Goal: Find specific fact: Find specific fact

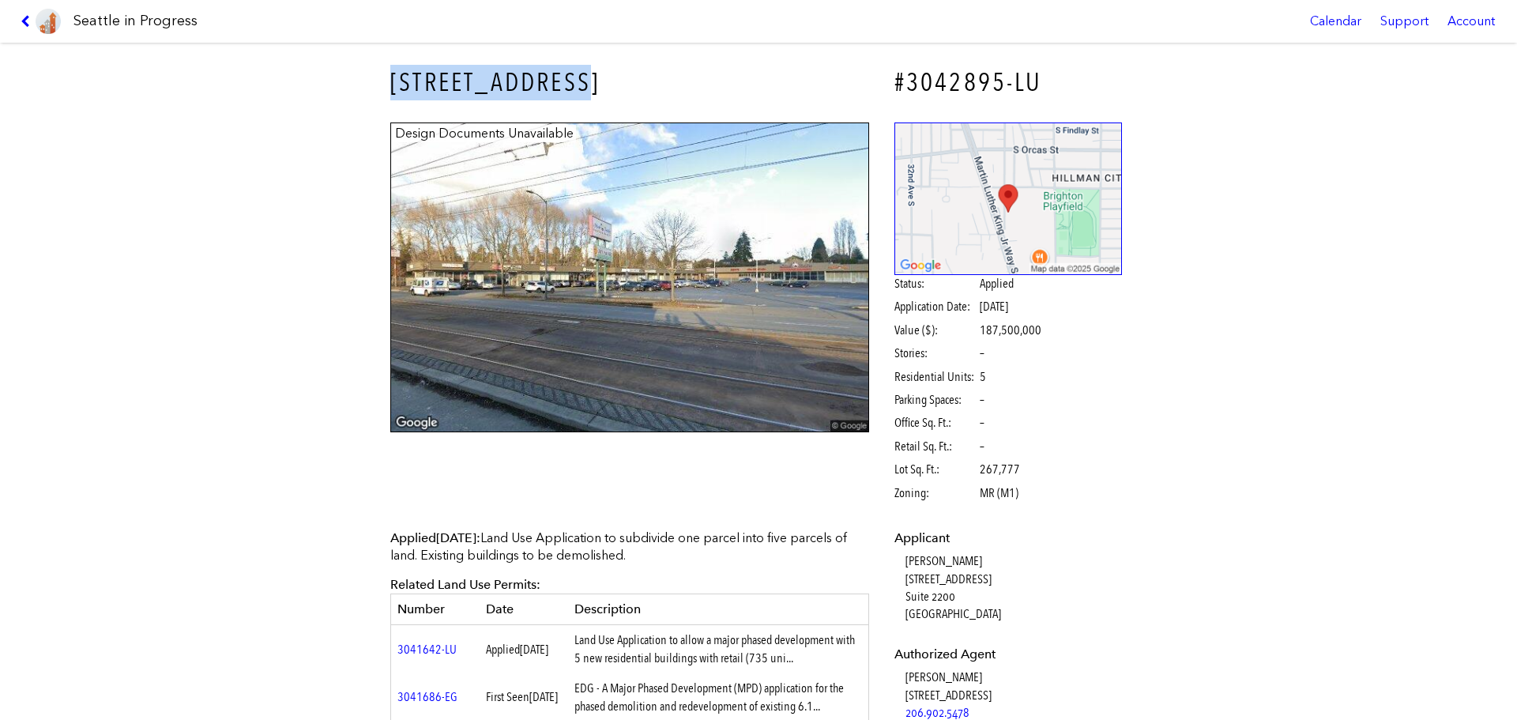
drag, startPoint x: 382, startPoint y: 88, endPoint x: 607, endPoint y: 98, distance: 224.6
click at [607, 98] on div "[STREET_ADDRESS]" at bounding box center [629, 83] width 501 height 58
copy h3 "[STREET_ADDRESS]"
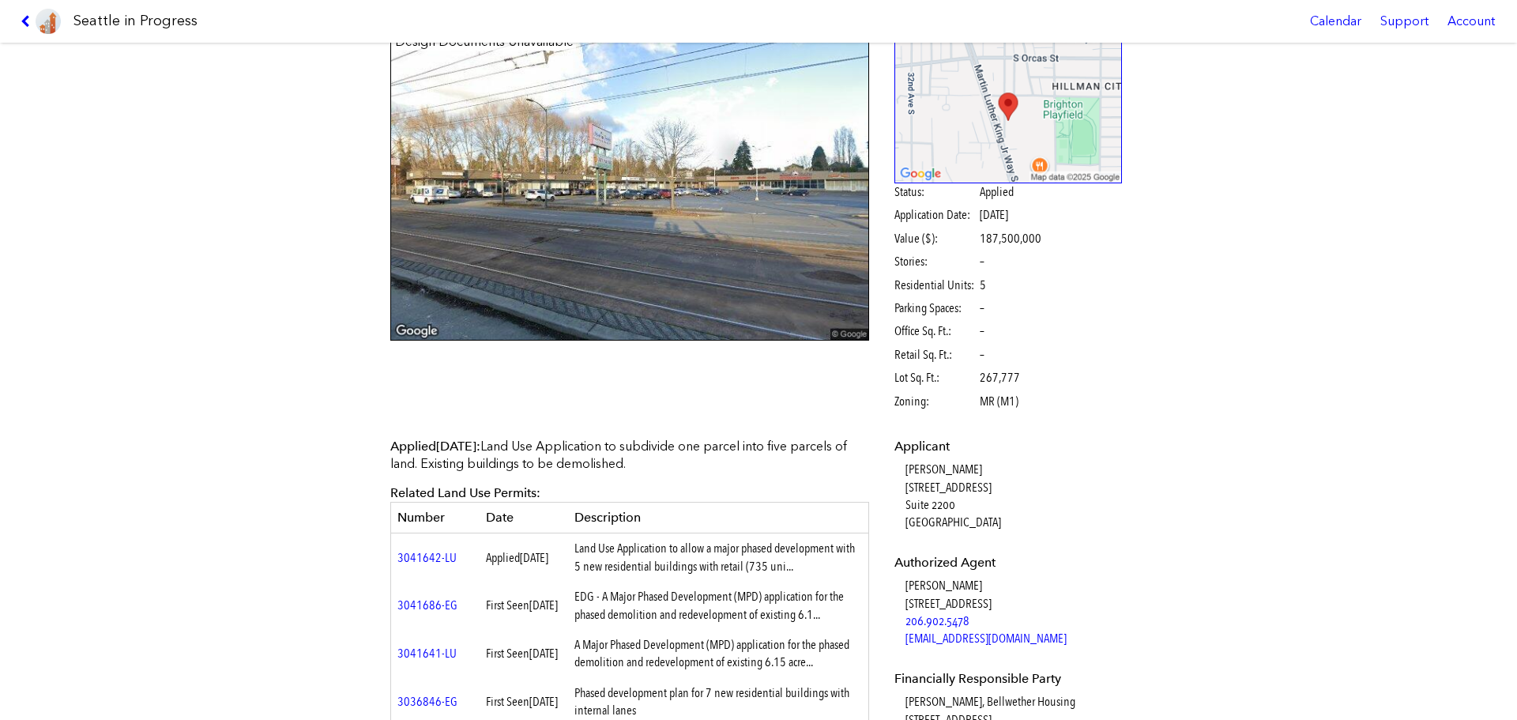
scroll to position [316, 0]
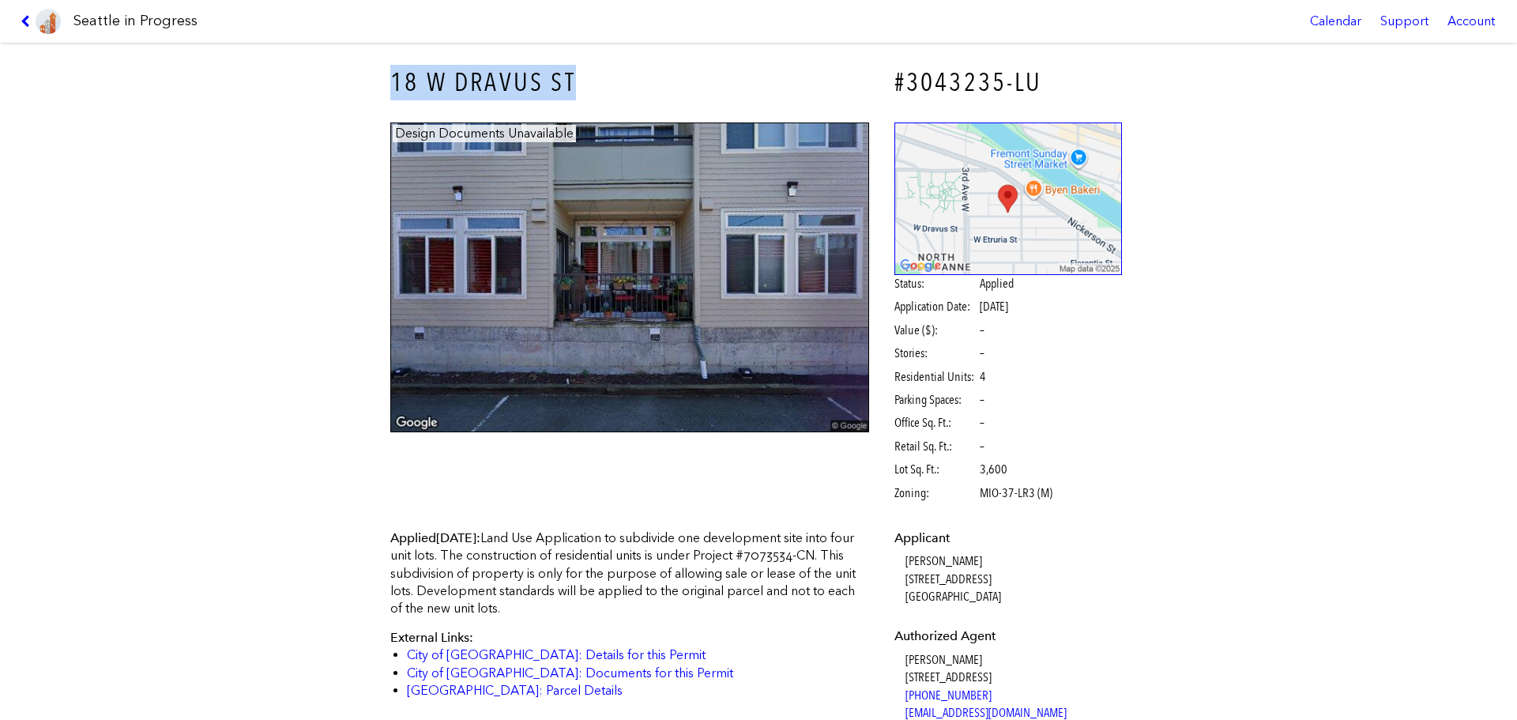
drag, startPoint x: 606, startPoint y: 73, endPoint x: 675, endPoint y: 74, distance: 68.8
click at [675, 74] on div "18 W DRAVUS ST #3043235-LU Design Documents Unavailable Status: Applied Applica…" at bounding box center [758, 381] width 1517 height 677
copy h3 "18 W DRAVUS ST"
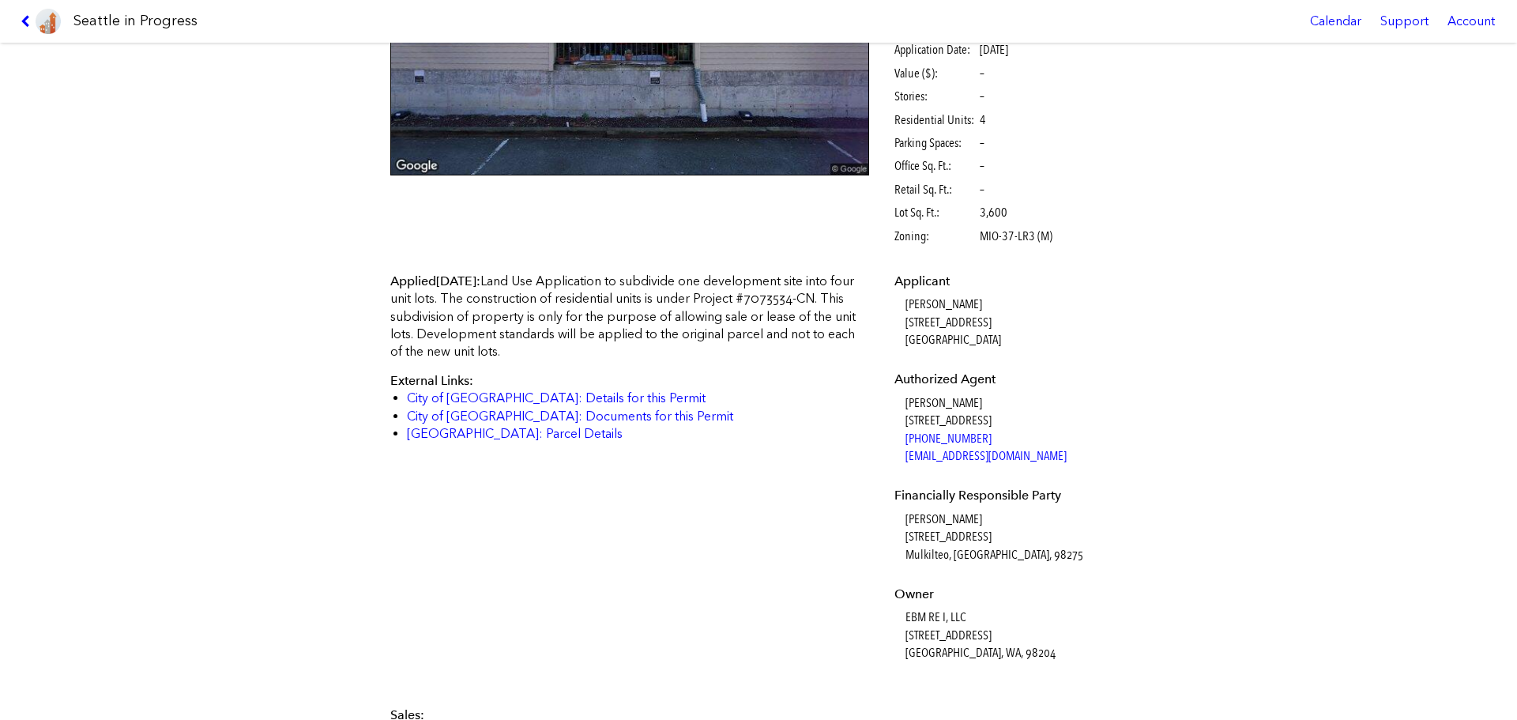
scroll to position [395, 0]
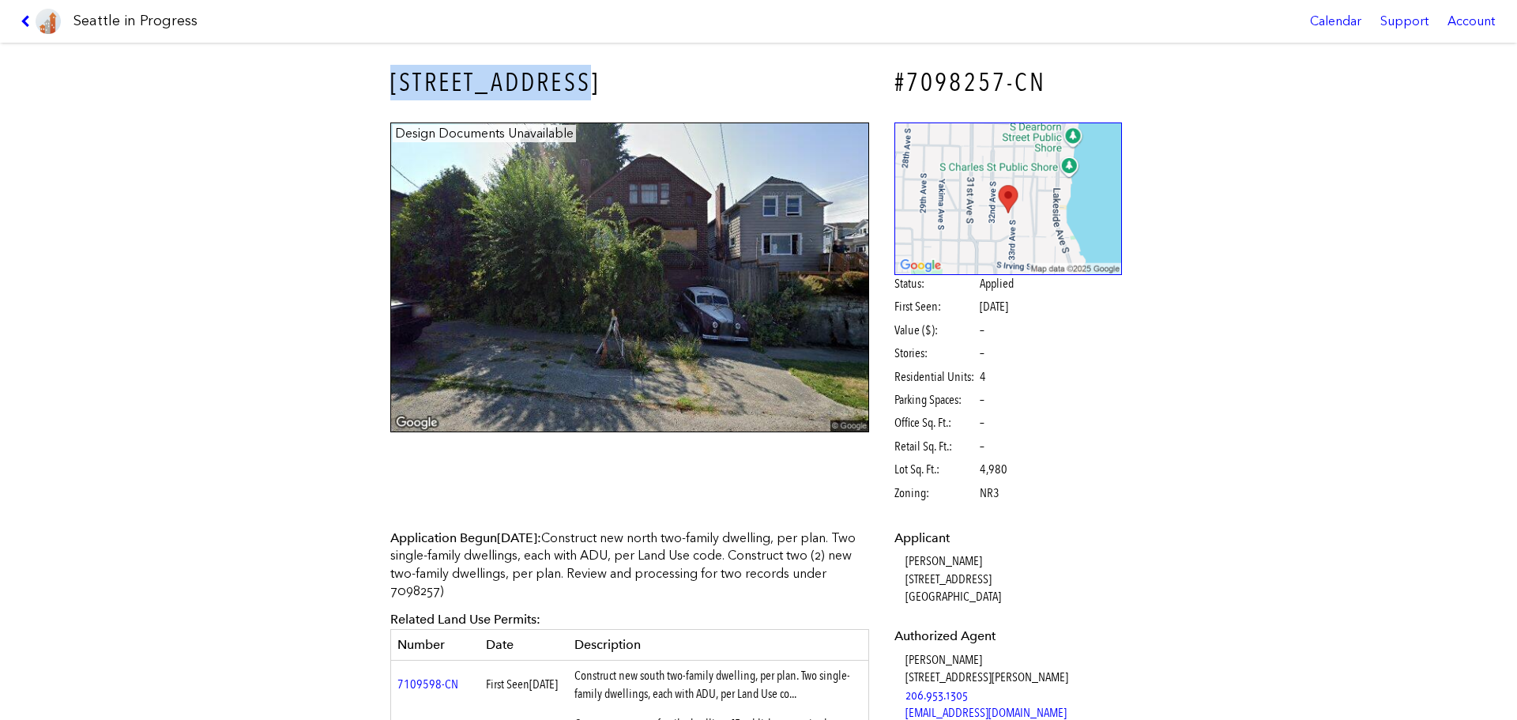
drag, startPoint x: 372, startPoint y: 73, endPoint x: 576, endPoint y: 79, distance: 203.9
click at [576, 79] on div "[STREET_ADDRESS] #7098257-CN Design Documents Unavailable Status: Applied First…" at bounding box center [758, 381] width 1517 height 677
copy h3 "[STREET_ADDRESS]"
